Goal: Use online tool/utility: Utilize a website feature to perform a specific function

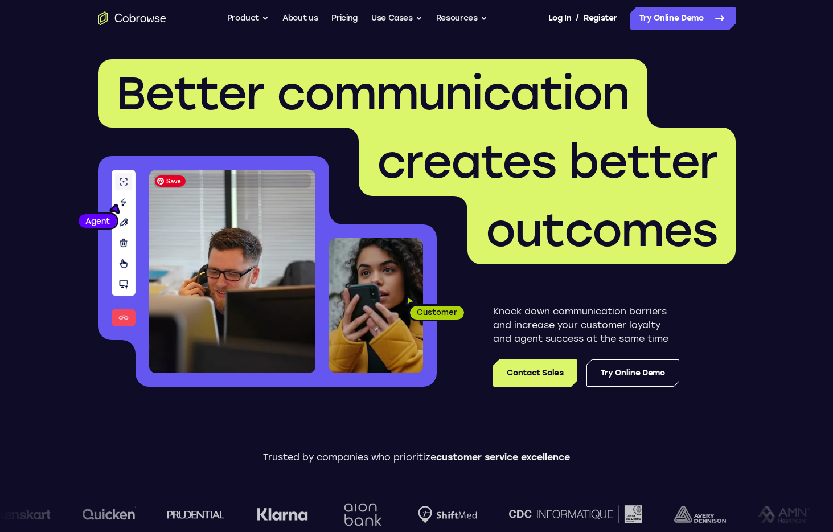
click at [173, 281] on img at bounding box center [232, 271] width 166 height 203
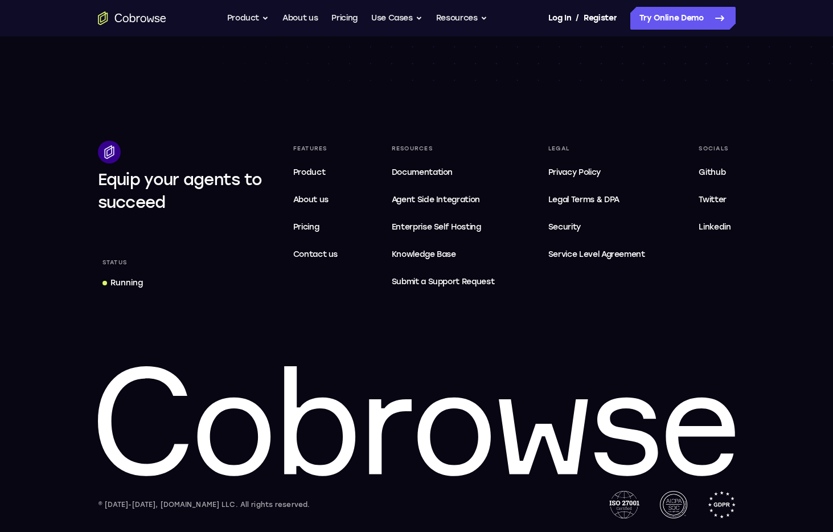
scroll to position [3287, 0]
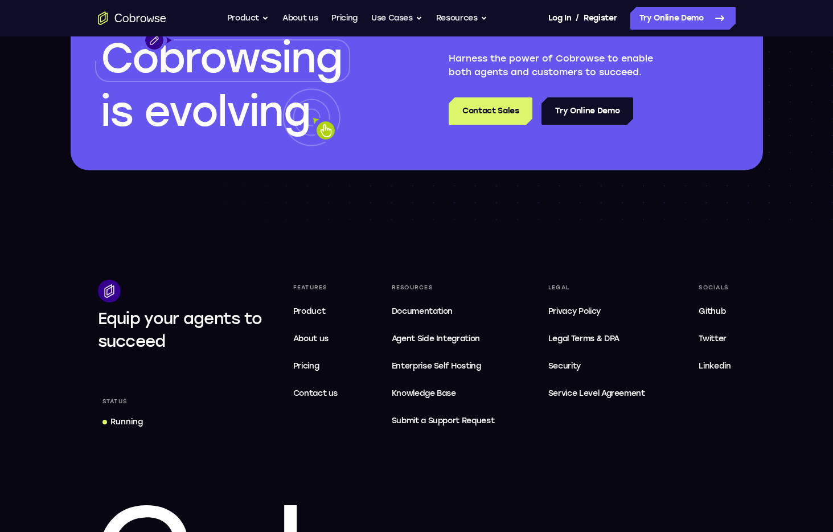
click at [600, 117] on link "Try Online Demo" at bounding box center [587, 110] width 92 height 27
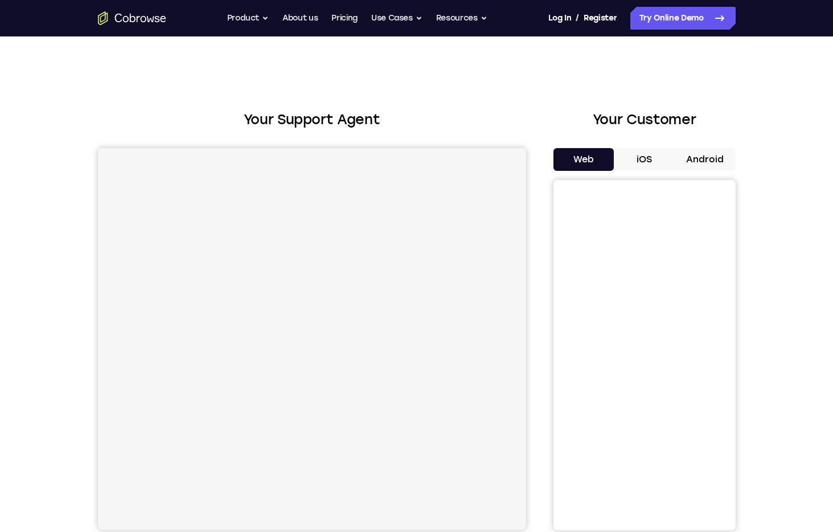
click at [540, 105] on div "Your Support Agent Your Customer Web iOS Android Next Steps We’d be happy to gi…" at bounding box center [416, 411] width 729 height 751
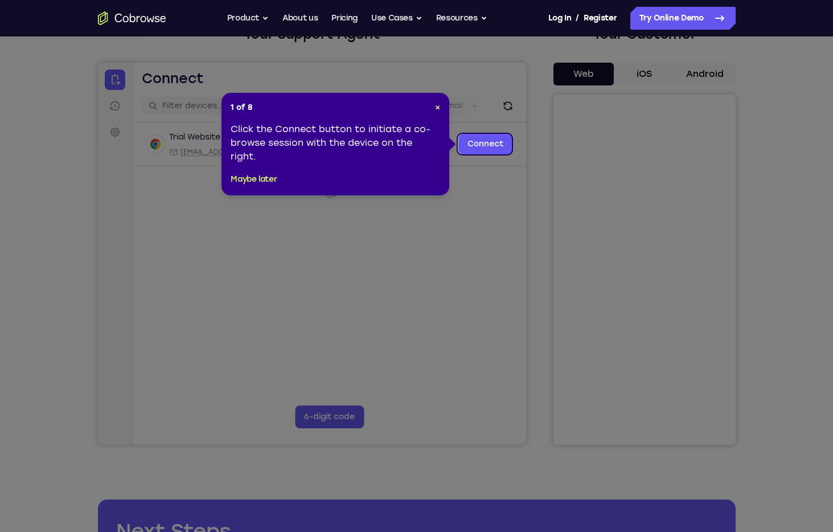
scroll to position [53, 0]
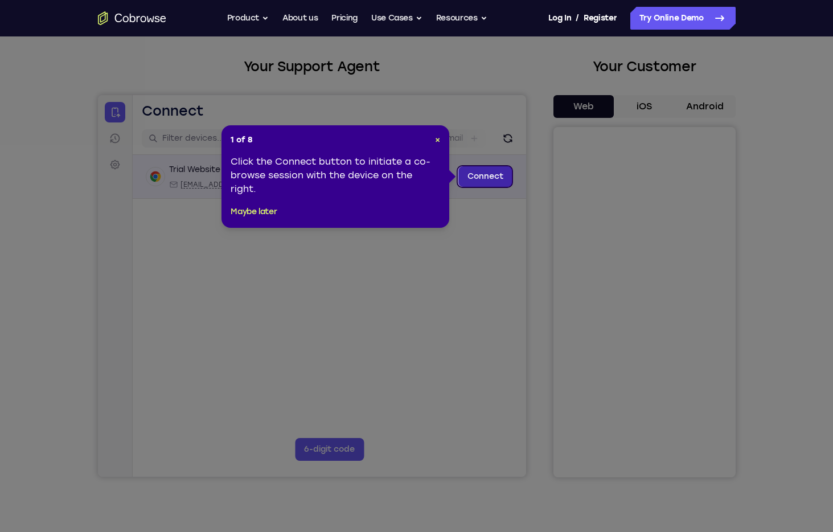
click at [487, 178] on link "Connect" at bounding box center [485, 176] width 54 height 20
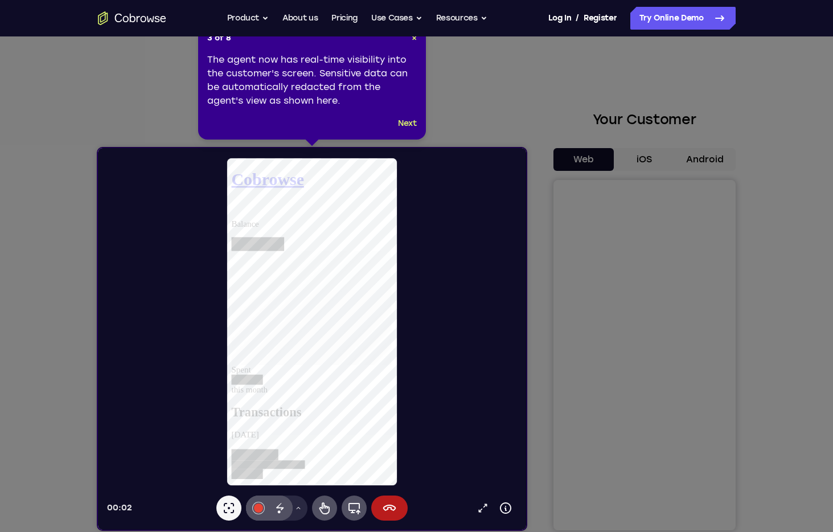
scroll to position [2, 0]
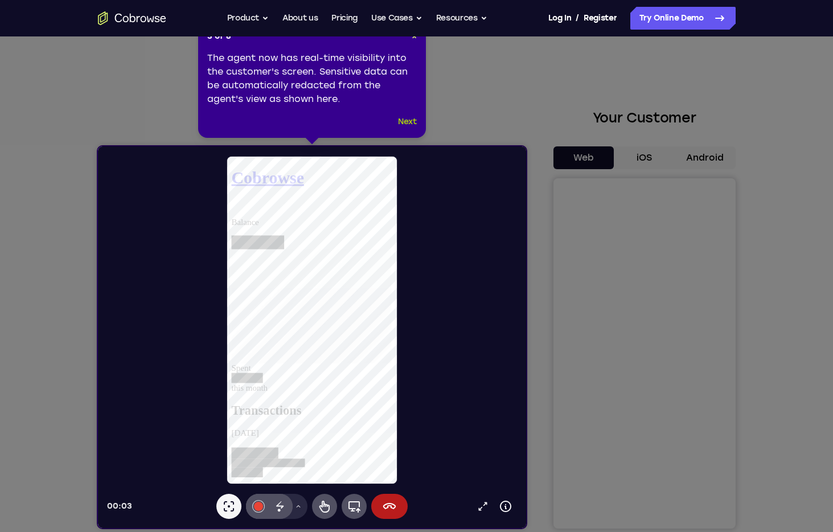
click at [412, 115] on button "Next" at bounding box center [407, 122] width 19 height 14
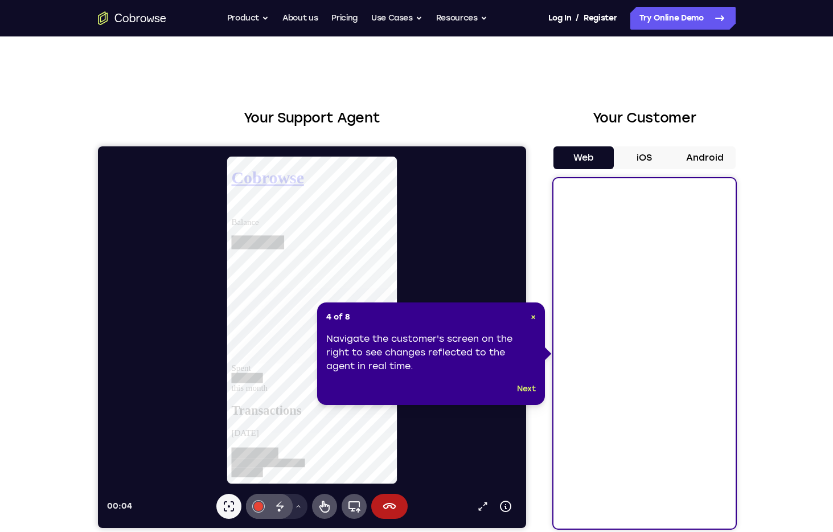
click at [528, 321] on header "4 of 8 ×" at bounding box center [431, 316] width 210 height 11
click at [534, 318] on span "×" at bounding box center [533, 317] width 5 height 10
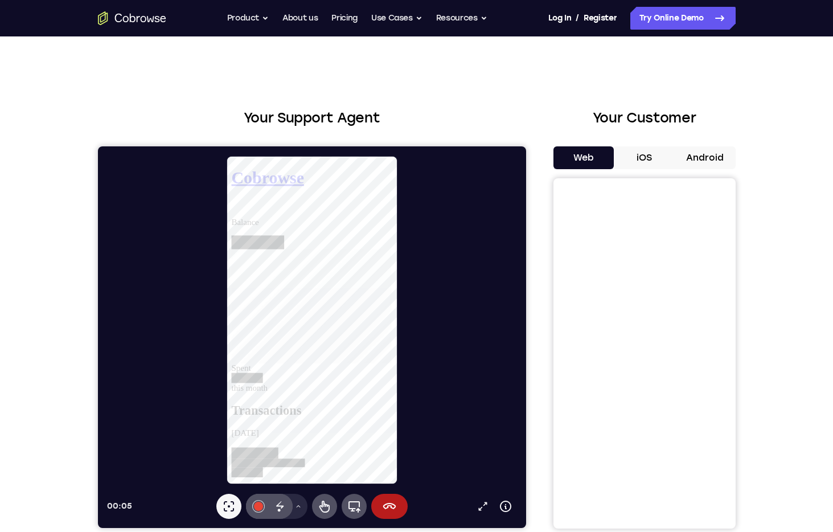
scroll to position [27, 0]
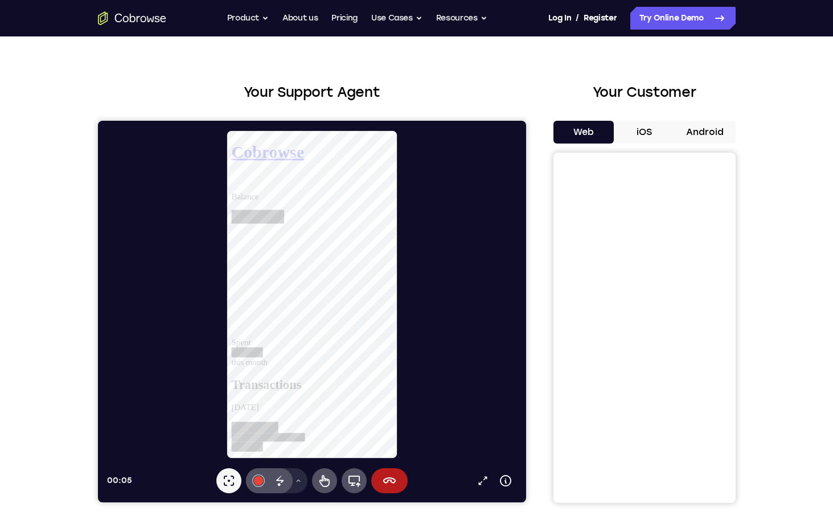
click at [471, 381] on div at bounding box center [315, 294] width 419 height 329
click at [394, 486] on icon at bounding box center [389, 481] width 14 height 14
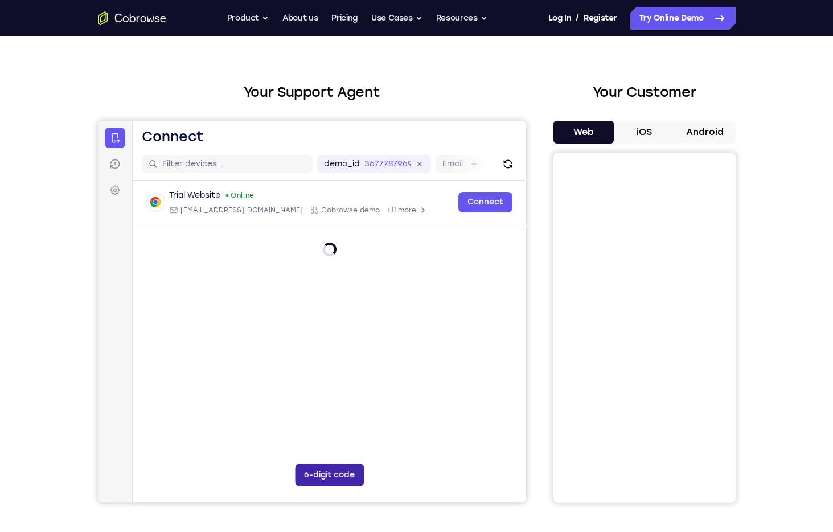
click at [356, 479] on button "6-digit code" at bounding box center [328, 474] width 69 height 23
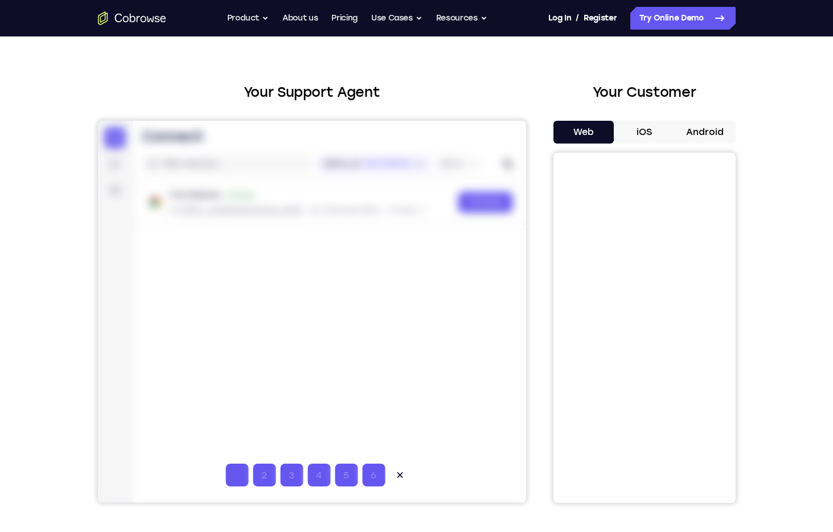
click at [389, 427] on div at bounding box center [311, 311] width 428 height 381
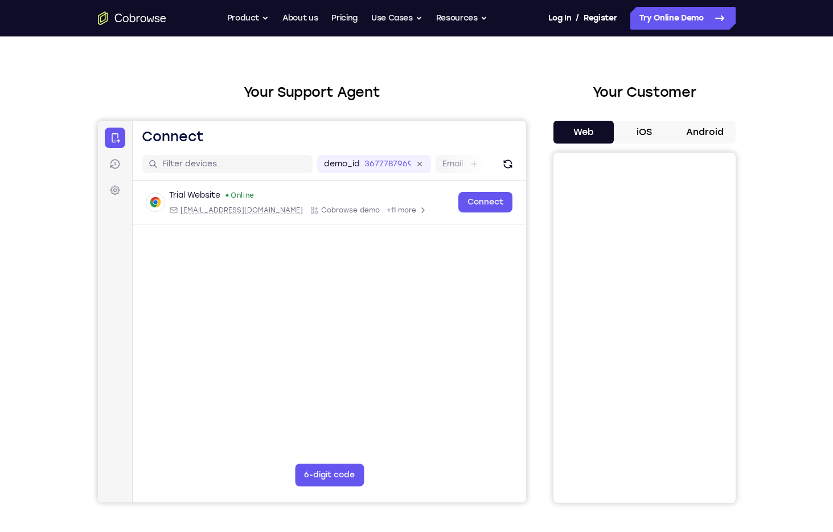
click at [394, 475] on main "demo_id 3677787969 3677787969 Email User ID Device ID Device name 6-digit code …" at bounding box center [328, 338] width 393 height 381
click at [663, 132] on button "iOS" at bounding box center [644, 132] width 61 height 23
click at [593, 133] on button "Web" at bounding box center [583, 132] width 61 height 23
